Goal: Information Seeking & Learning: Learn about a topic

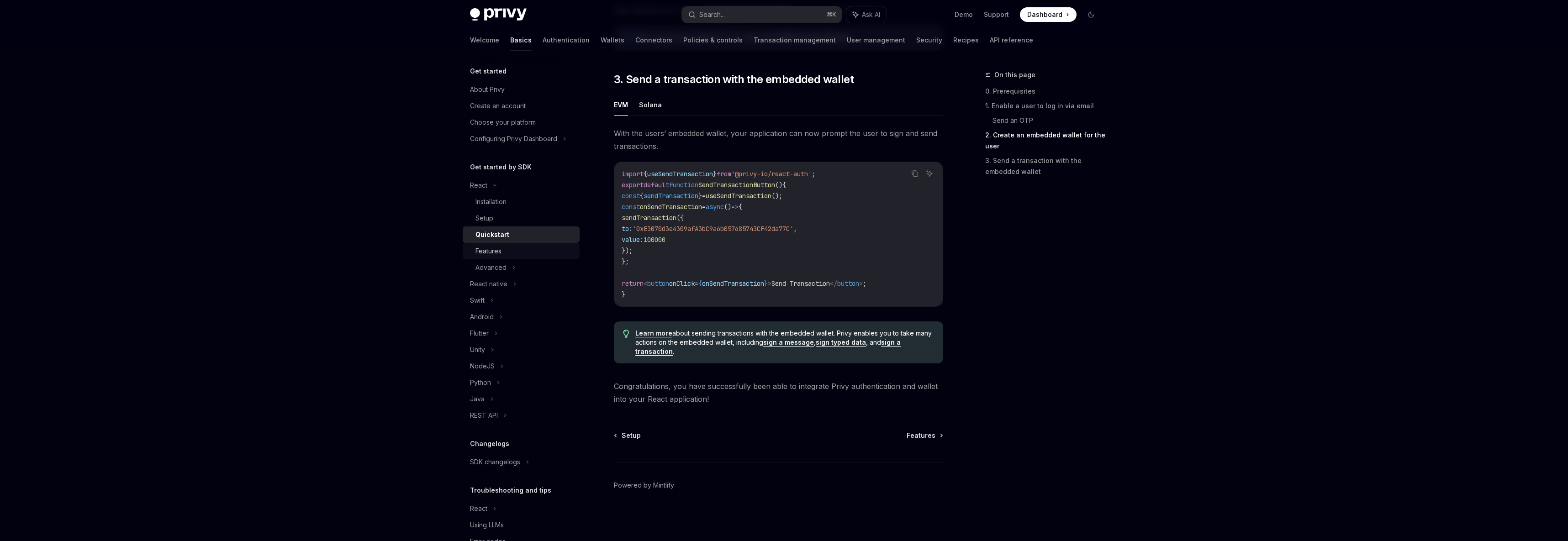
click at [495, 254] on div "Features" at bounding box center [488, 251] width 26 height 11
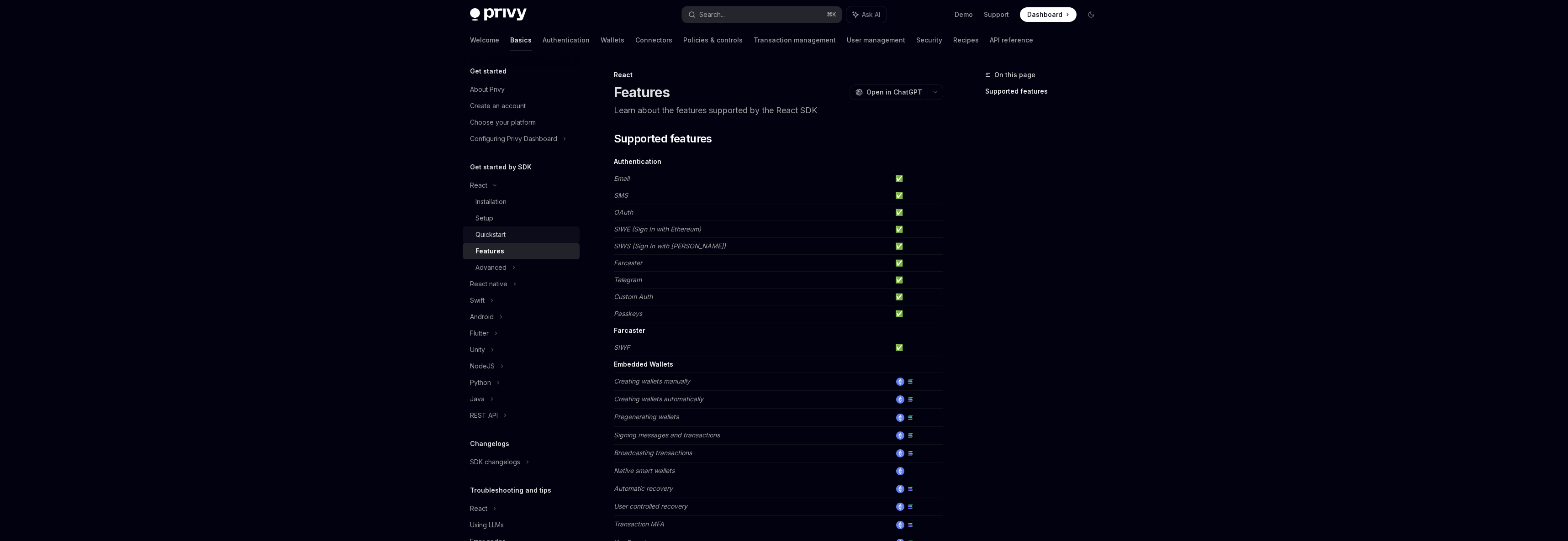
click at [504, 238] on div "Quickstart" at bounding box center [490, 235] width 30 height 11
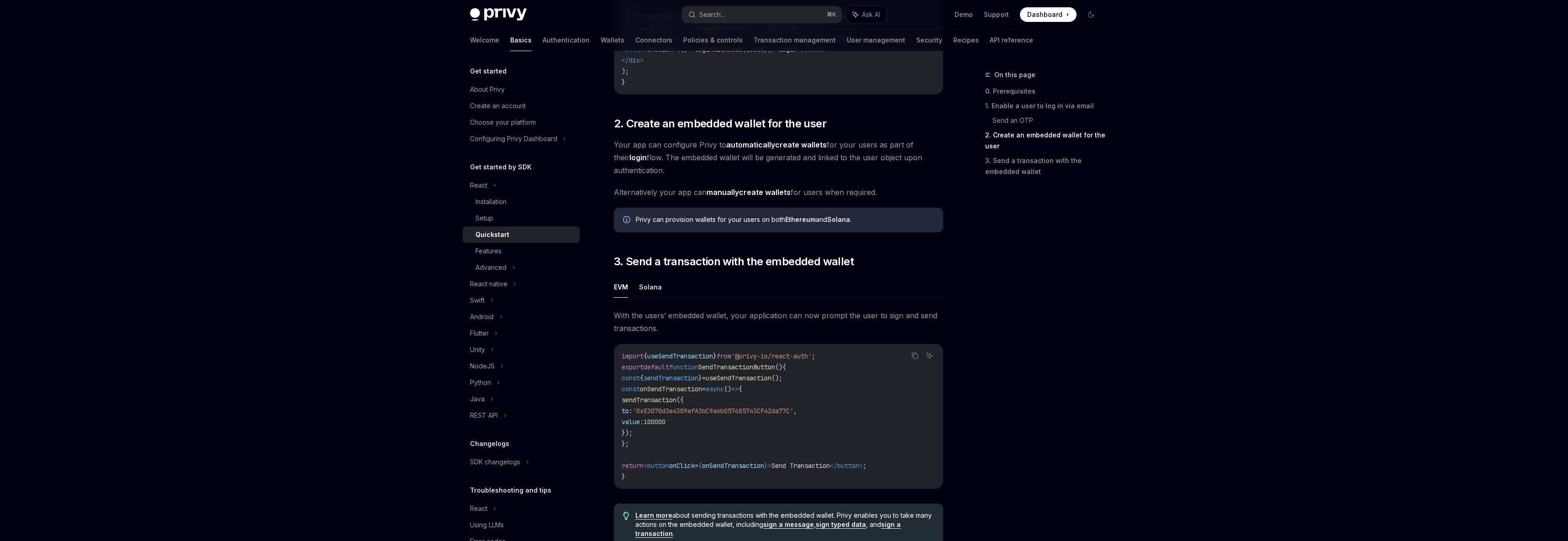
scroll to position [784, 0]
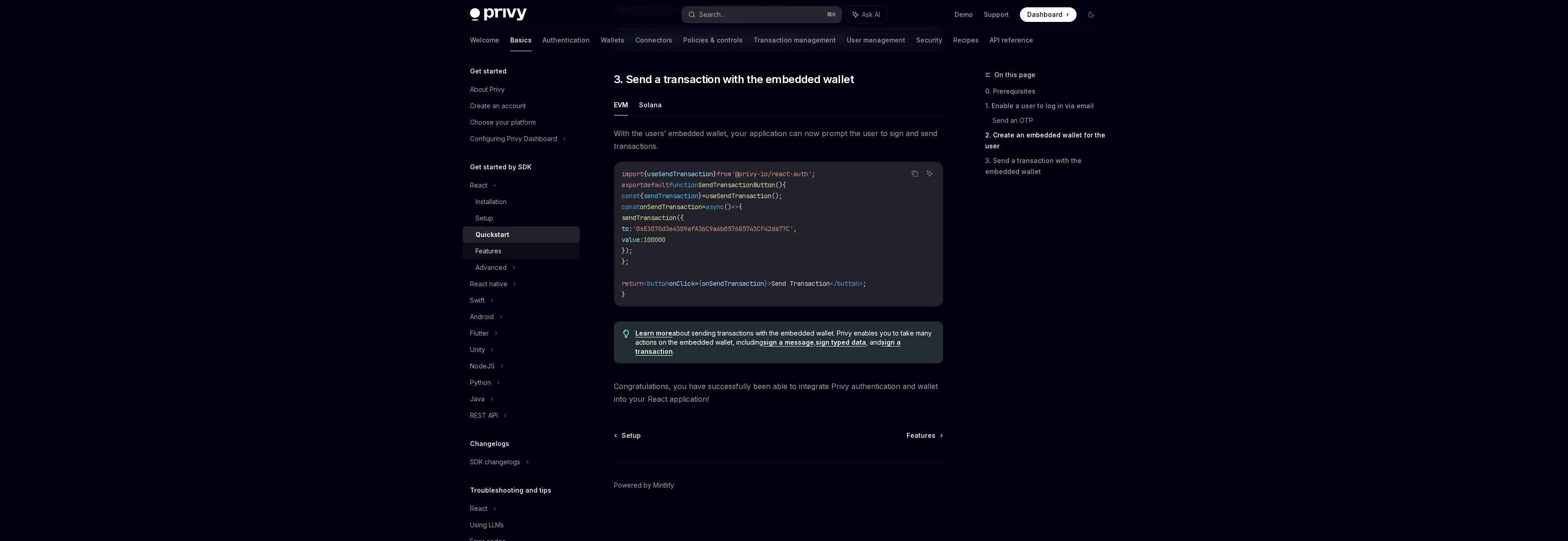
click at [545, 254] on div "Features" at bounding box center [525, 251] width 99 height 11
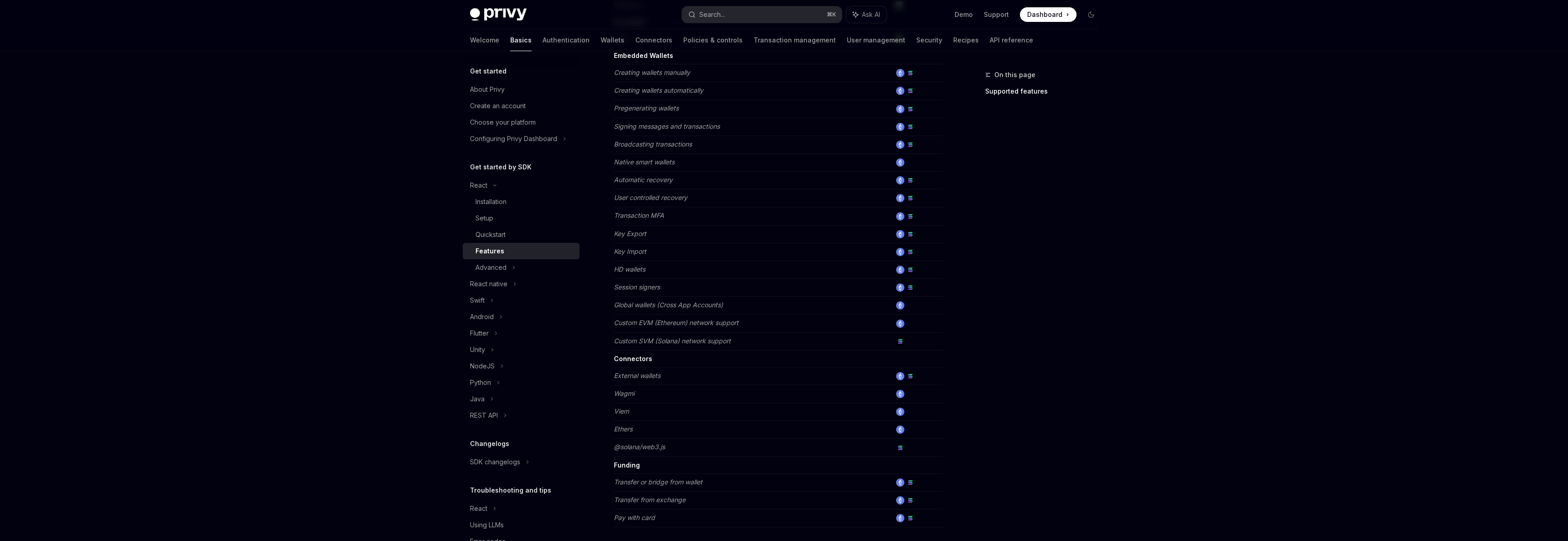
scroll to position [431, 0]
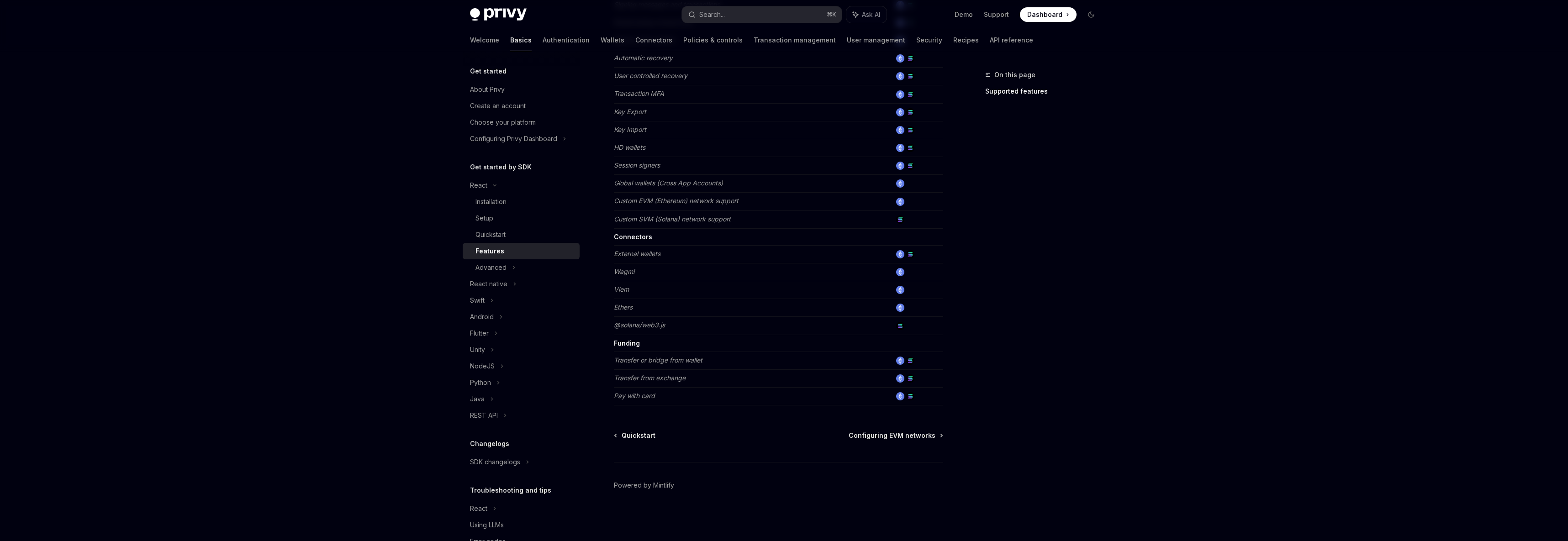
type textarea "*"
drag, startPoint x: 842, startPoint y: 368, endPoint x: 840, endPoint y: 383, distance: 15.1
click at [841, 368] on td "Transfer or bridge from wallet" at bounding box center [753, 361] width 278 height 18
